Goal: Find specific page/section: Find specific page/section

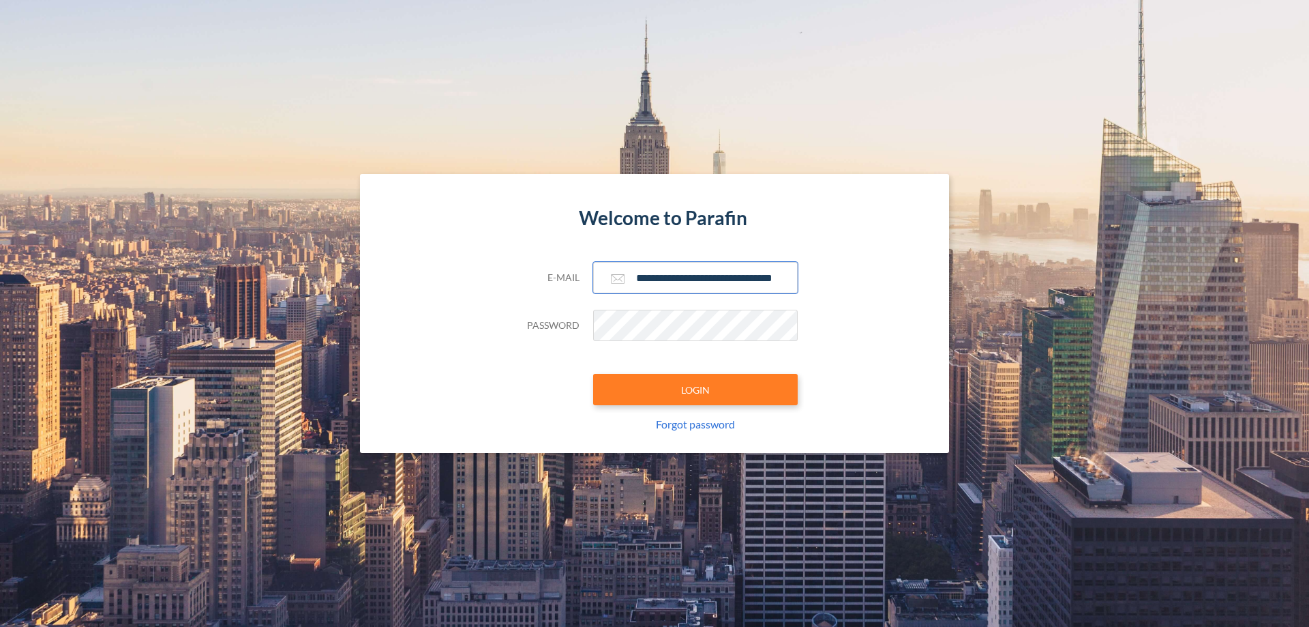
type input "**********"
click at [696, 389] on button "LOGIN" at bounding box center [695, 389] width 205 height 31
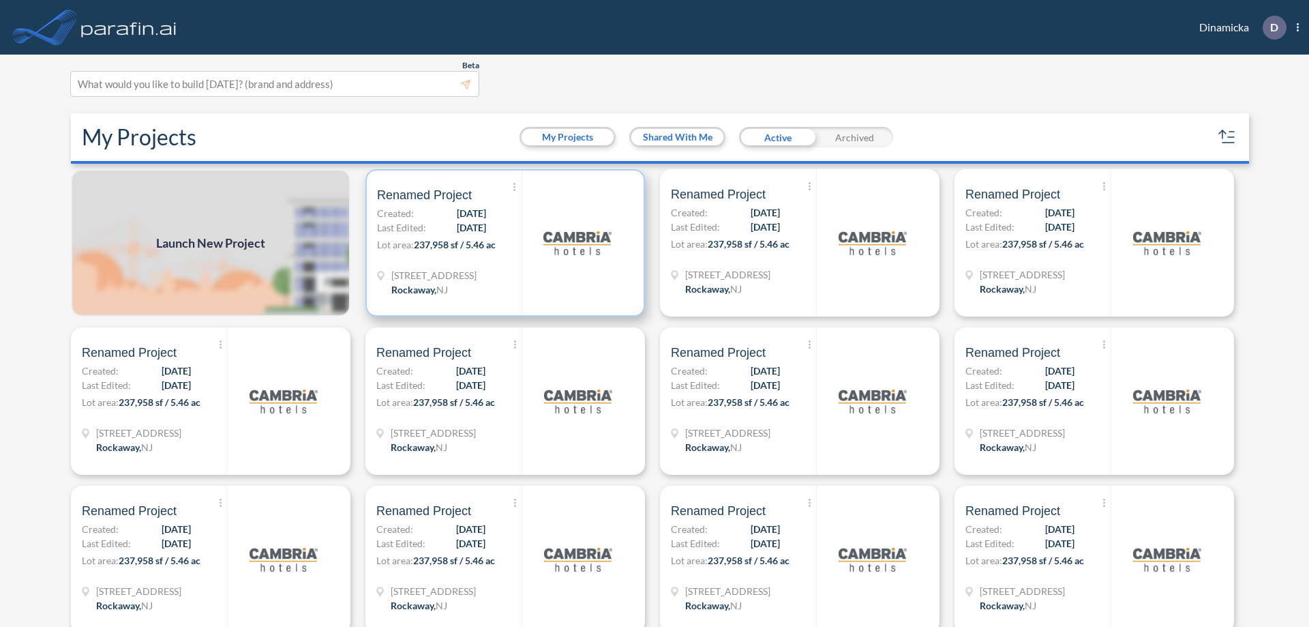
scroll to position [3, 0]
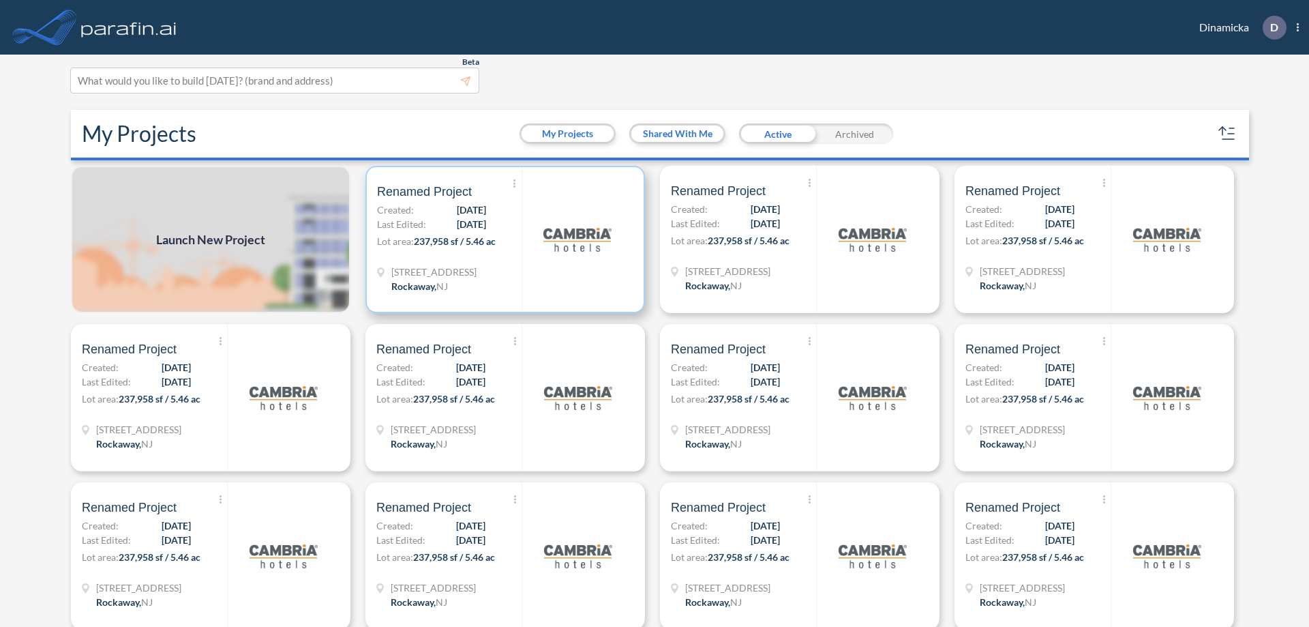
click at [503, 239] on p "Lot area: 237,958 sf / 5.46 ac" at bounding box center [449, 244] width 145 height 20
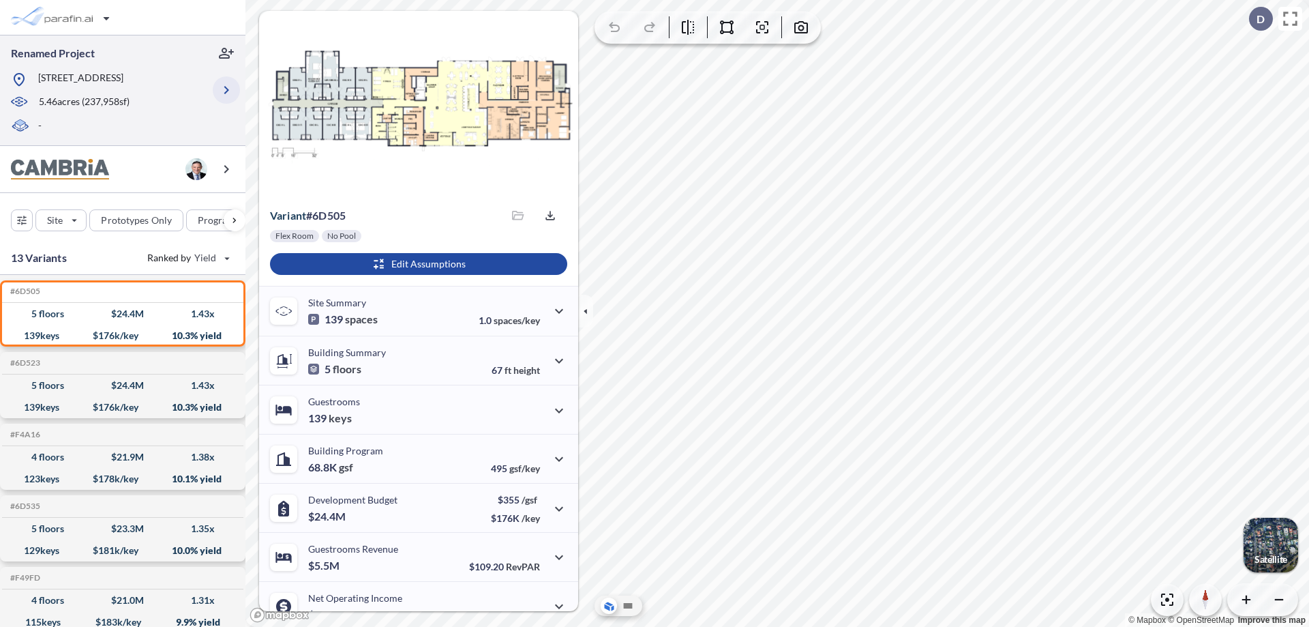
click at [226, 90] on icon "button" at bounding box center [226, 90] width 16 height 16
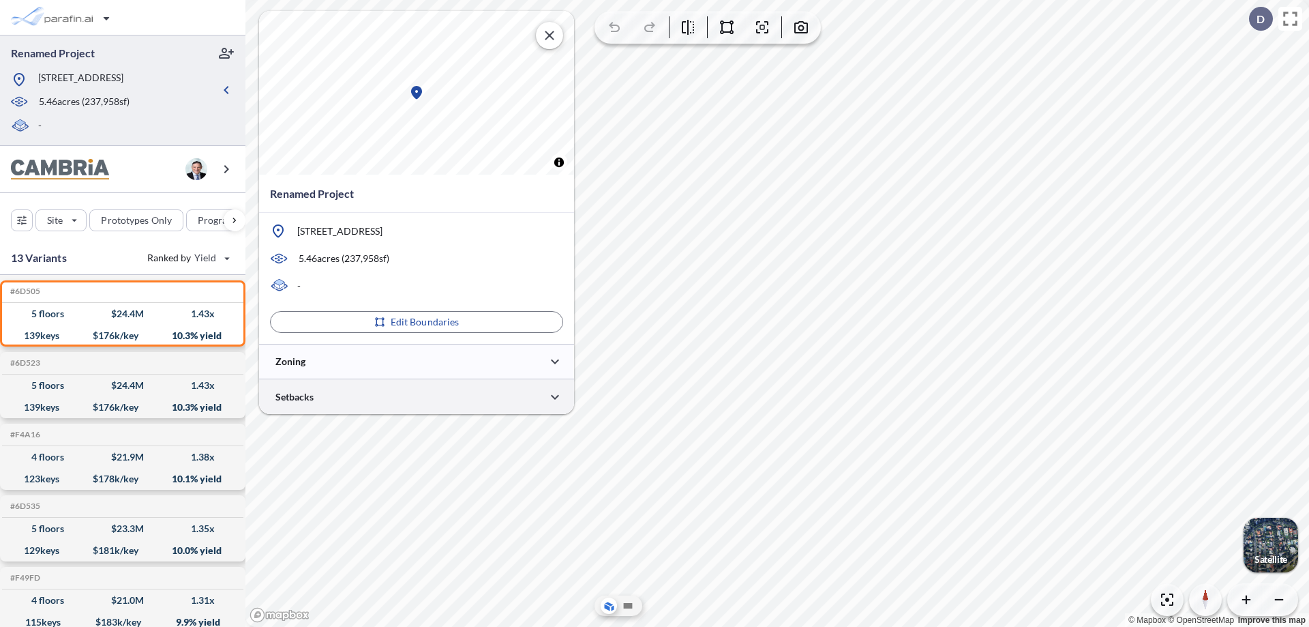
click at [417, 396] on div at bounding box center [416, 396] width 315 height 35
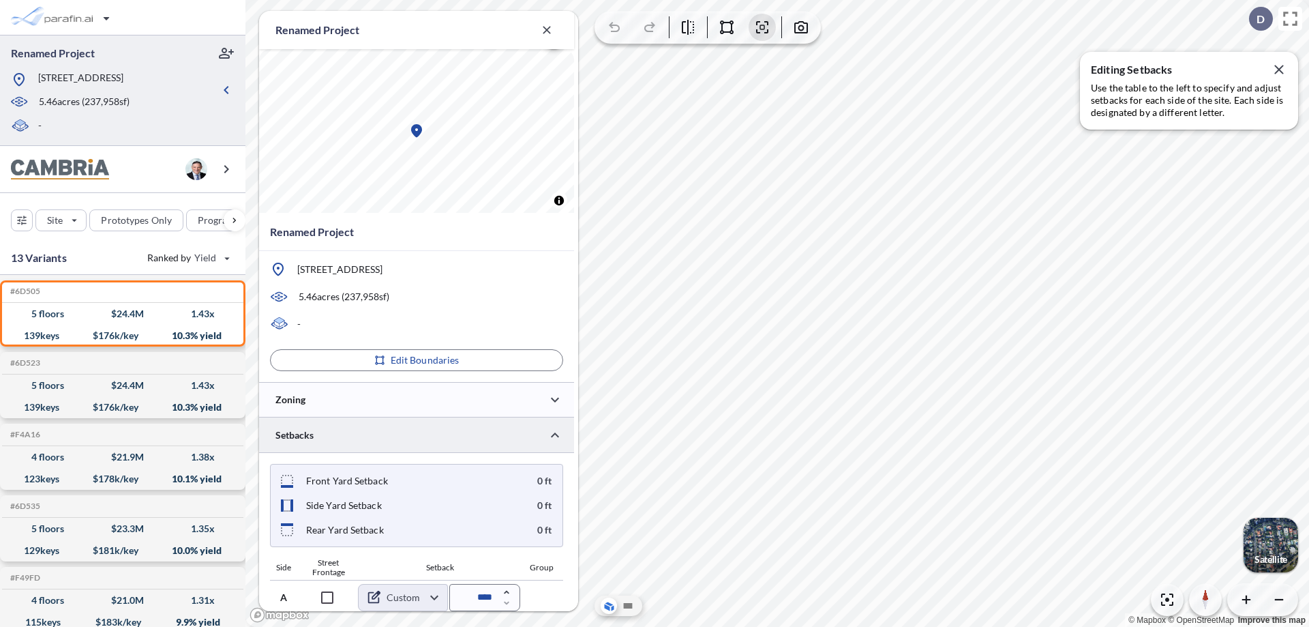
scroll to position [525, 0]
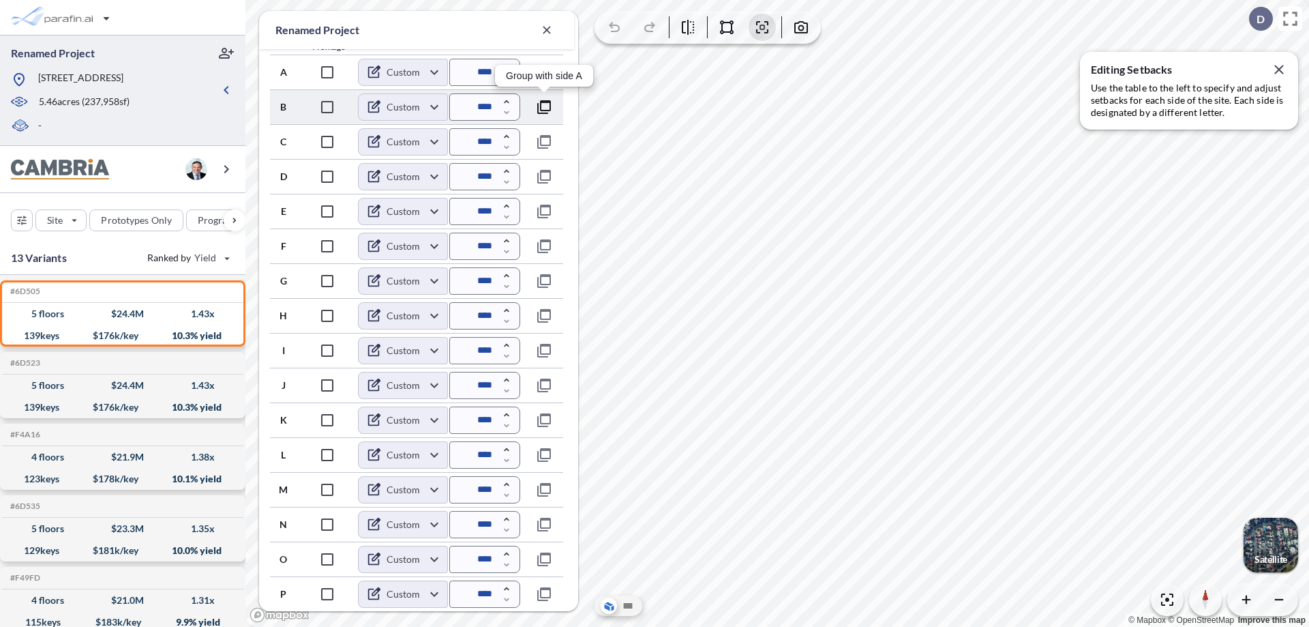
click at [544, 106] on icon "button" at bounding box center [544, 107] width 16 height 16
